Goal: Information Seeking & Learning: Learn about a topic

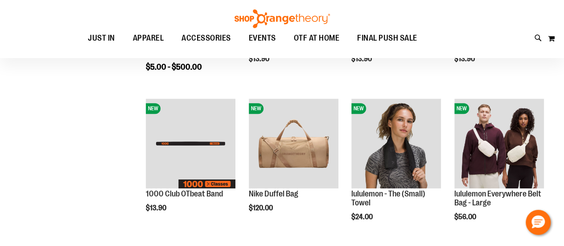
scroll to position [134, 0]
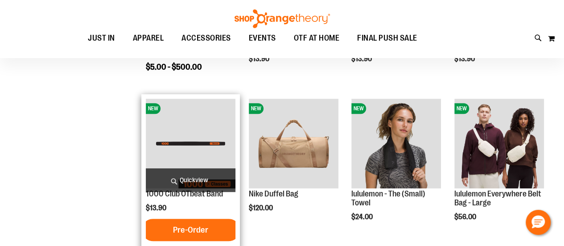
click at [217, 152] on img "product" at bounding box center [191, 143] width 90 height 90
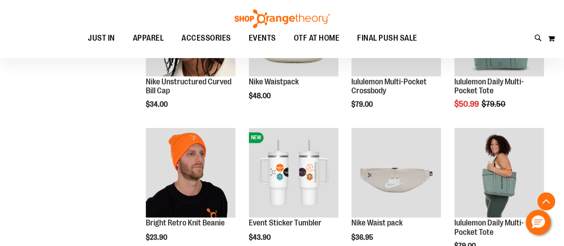
scroll to position [655, 0]
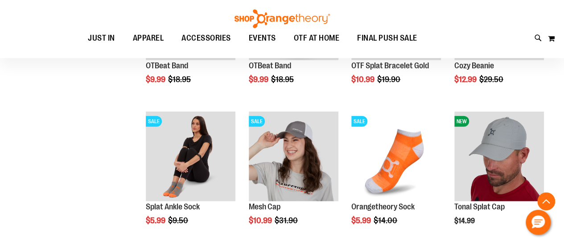
scroll to position [1241, 0]
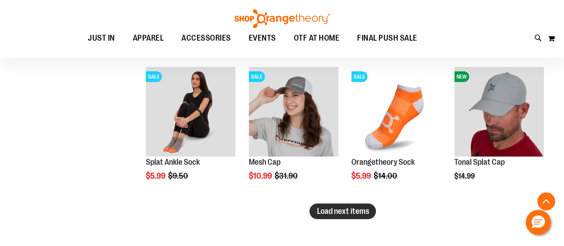
click at [344, 217] on button "Load next items" at bounding box center [342, 211] width 66 height 16
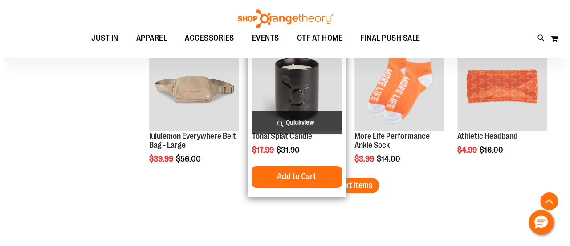
scroll to position [1642, 0]
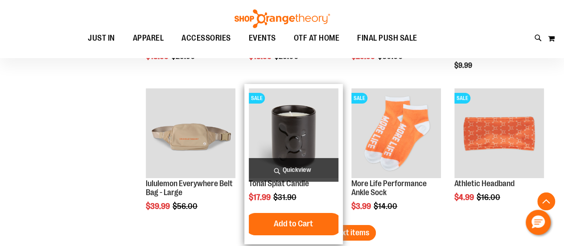
click at [298, 164] on span "Quickview" at bounding box center [294, 170] width 90 height 24
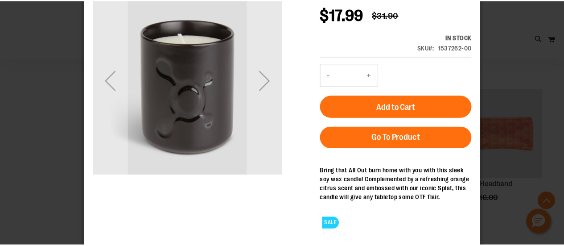
scroll to position [0, 0]
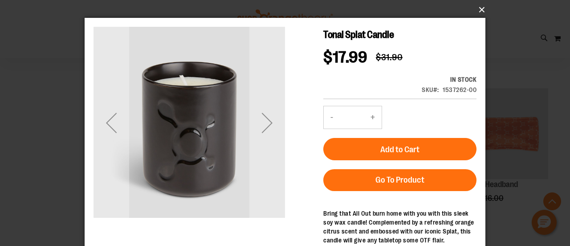
click at [482, 10] on button "×" at bounding box center [287, 10] width 401 height 20
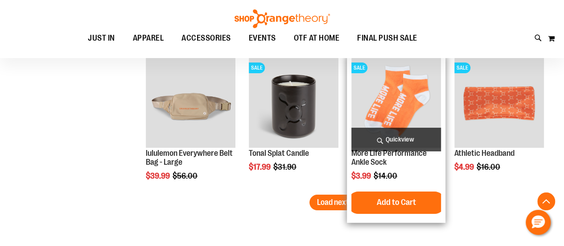
scroll to position [1687, 0]
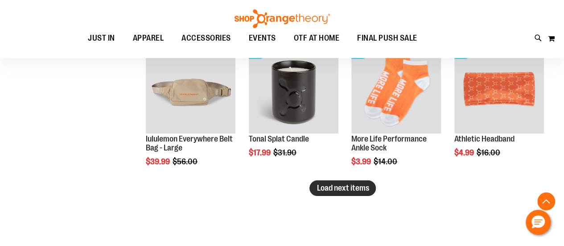
click at [325, 190] on span "Load next items" at bounding box center [342, 187] width 52 height 9
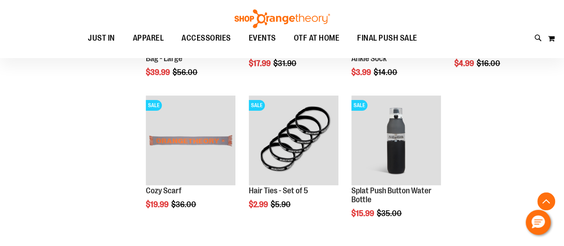
scroll to position [1865, 0]
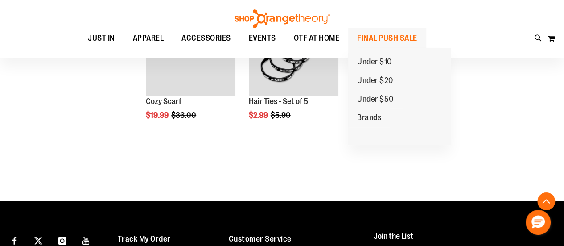
click at [373, 41] on span "FINAL PUSH SALE" at bounding box center [387, 38] width 60 height 20
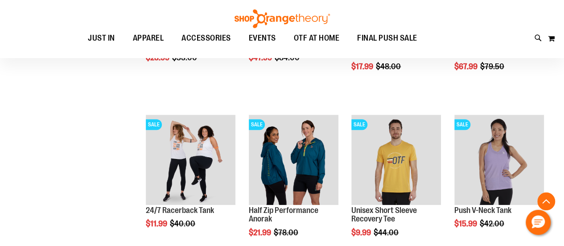
scroll to position [311, 0]
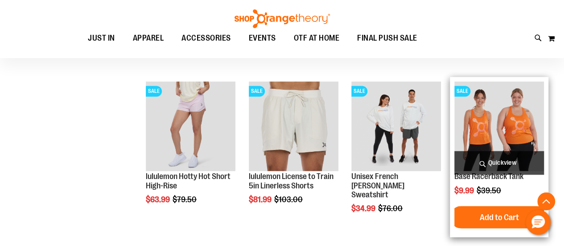
scroll to position [667, 0]
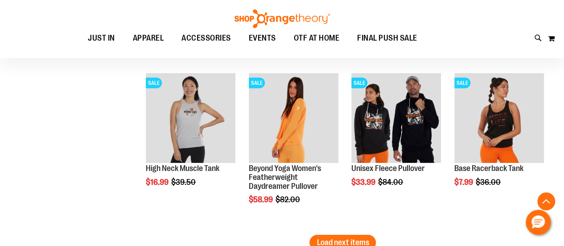
scroll to position [1380, 0]
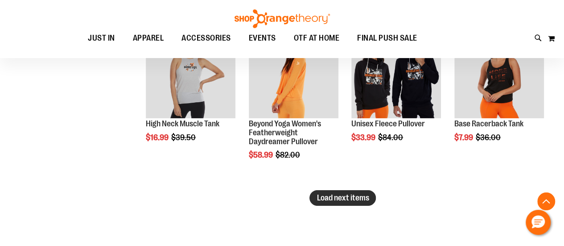
click at [354, 204] on button "Load next items" at bounding box center [342, 198] width 66 height 16
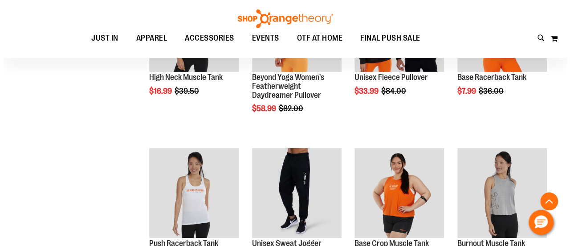
scroll to position [1514, 0]
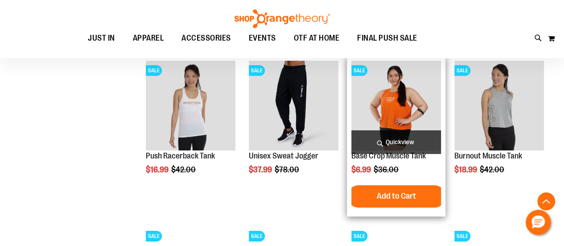
click at [398, 144] on span "Quickview" at bounding box center [396, 142] width 90 height 24
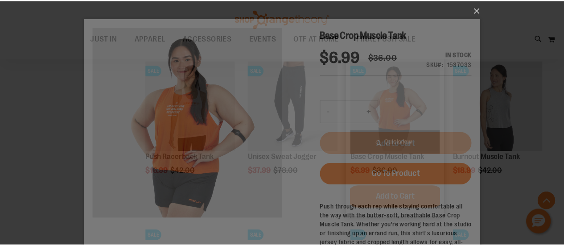
scroll to position [0, 0]
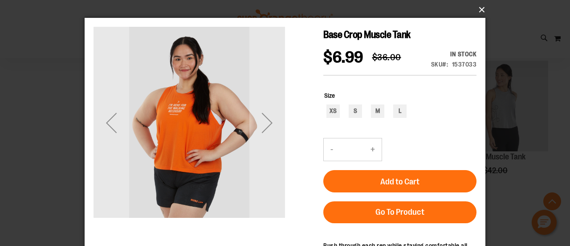
click at [480, 11] on button "×" at bounding box center [287, 10] width 401 height 20
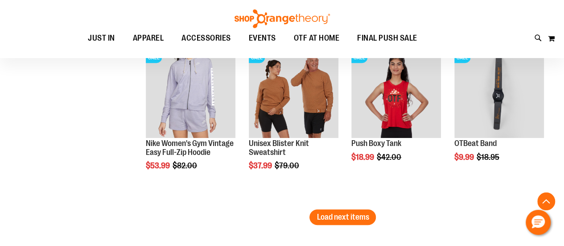
scroll to position [1871, 0]
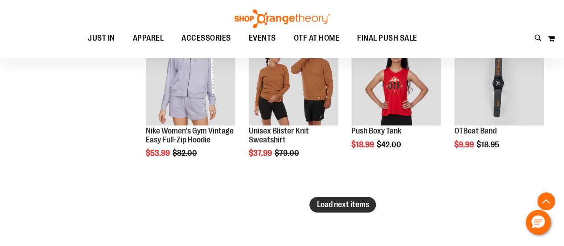
click at [343, 200] on span "Load next items" at bounding box center [342, 204] width 52 height 9
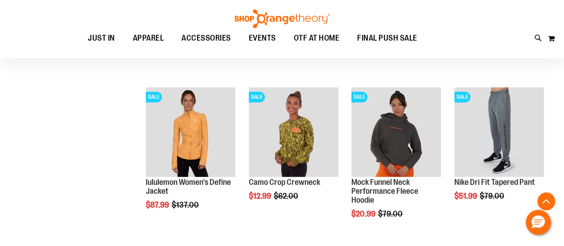
scroll to position [2361, 0]
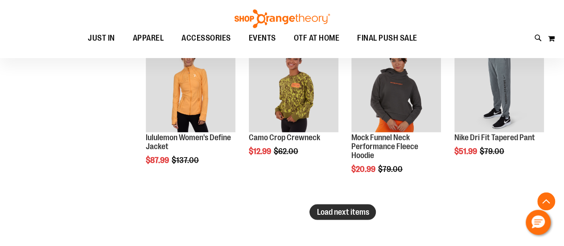
click at [332, 212] on span "Load next items" at bounding box center [342, 211] width 52 height 9
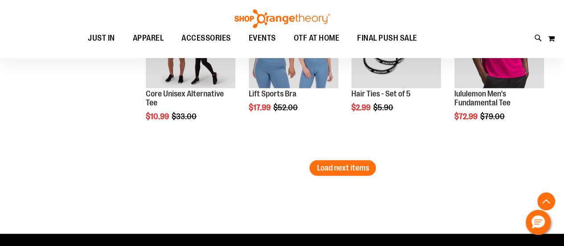
scroll to position [2851, 0]
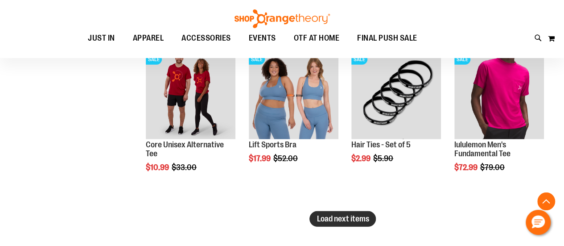
click at [345, 213] on button "Load next items" at bounding box center [342, 219] width 66 height 16
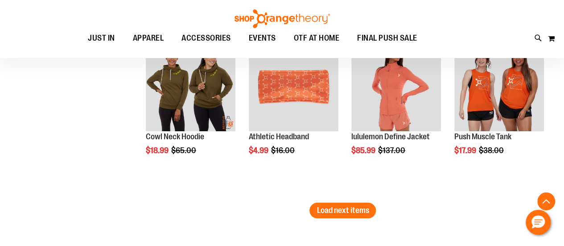
scroll to position [3341, 0]
